Goal: Find specific page/section: Find specific page/section

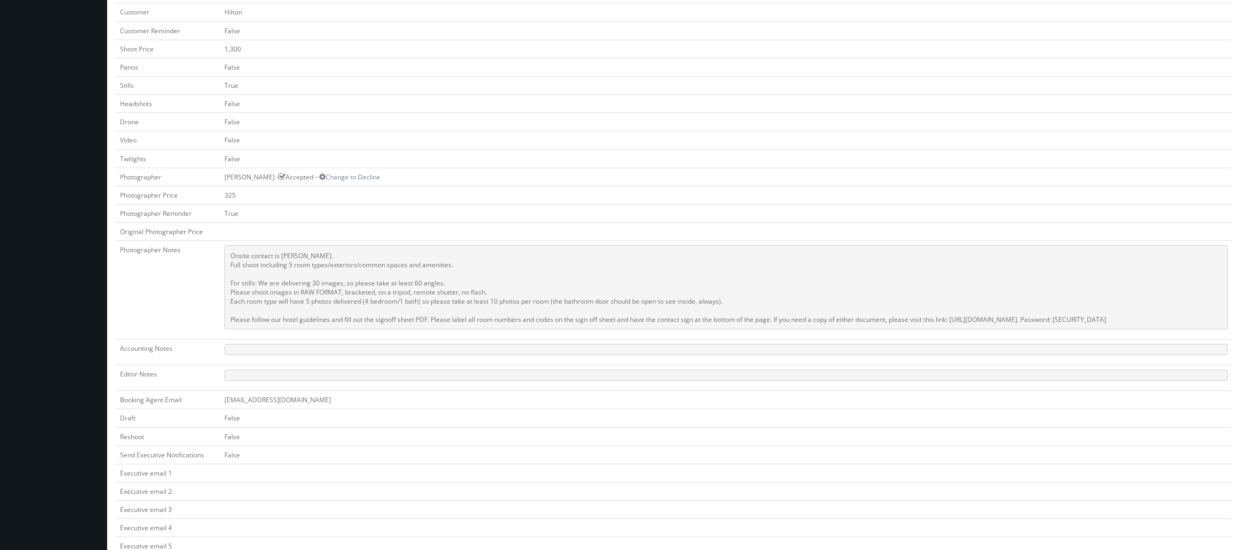
scroll to position [321, 0]
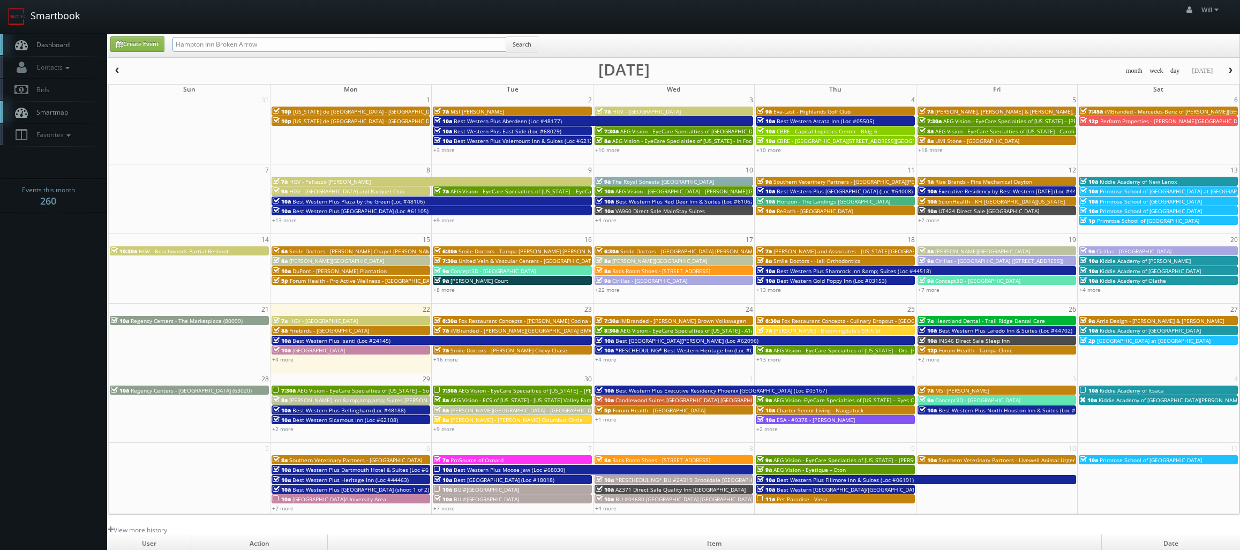
drag, startPoint x: 198, startPoint y: 28, endPoint x: 55, endPoint y: 3, distance: 145.3
click at [55, 3] on body "Smartbook Toggle Side Navigation Toggle Top Navigation Will Will Profile Logout…" at bounding box center [620, 368] width 1240 height 736
paste input "(09-04-25) MA292 Cambria Hotel Plymouth - 10 Rooms"
drag, startPoint x: 210, startPoint y: 45, endPoint x: 85, endPoint y: 26, distance: 126.8
click at [86, 26] on body "Smartbook Toggle Side Navigation Toggle Top Navigation Will Will Profile Logout…" at bounding box center [620, 368] width 1240 height 736
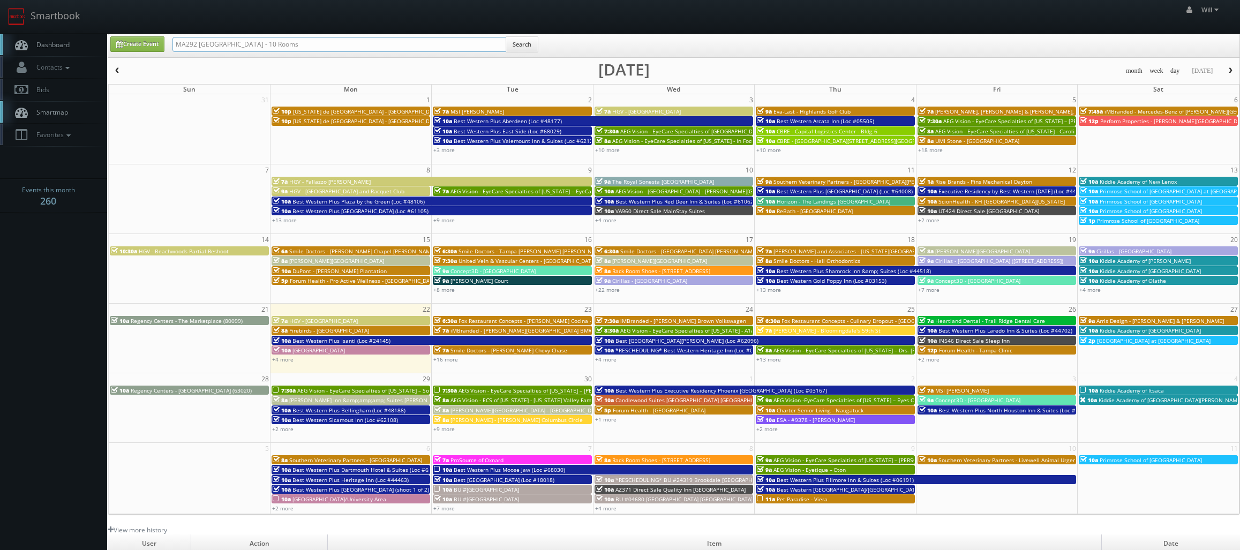
type input "MA292 Cambria Hotel Plymouth - 10 Rooms"
click at [529, 45] on button "Search" at bounding box center [522, 44] width 33 height 16
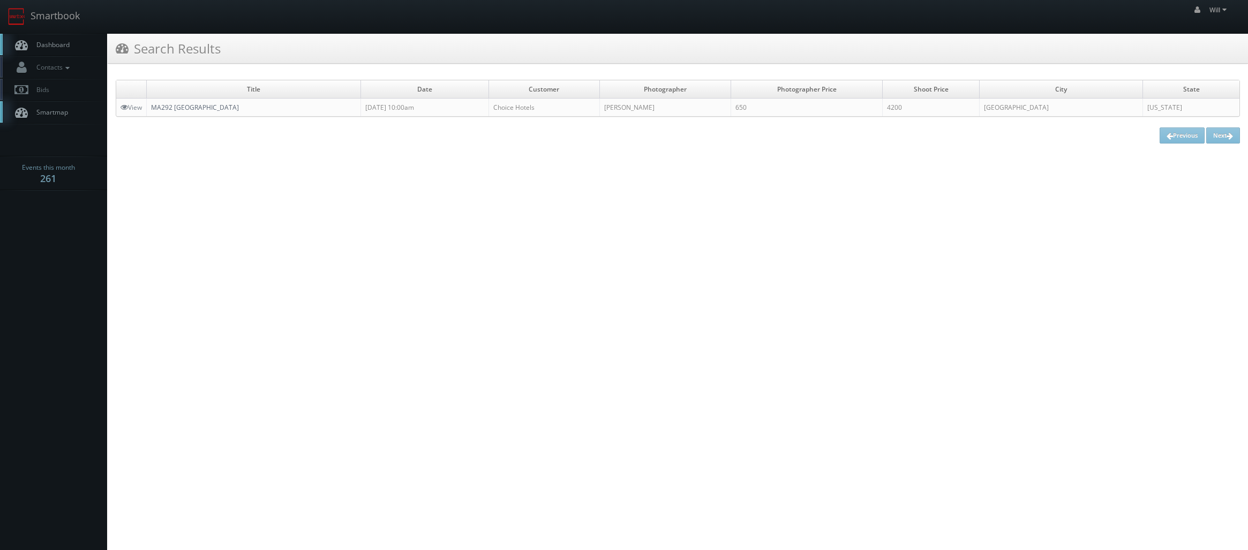
click at [170, 106] on link "MA292 [GEOGRAPHIC_DATA]" at bounding box center [195, 107] width 88 height 9
